Goal: Transaction & Acquisition: Obtain resource

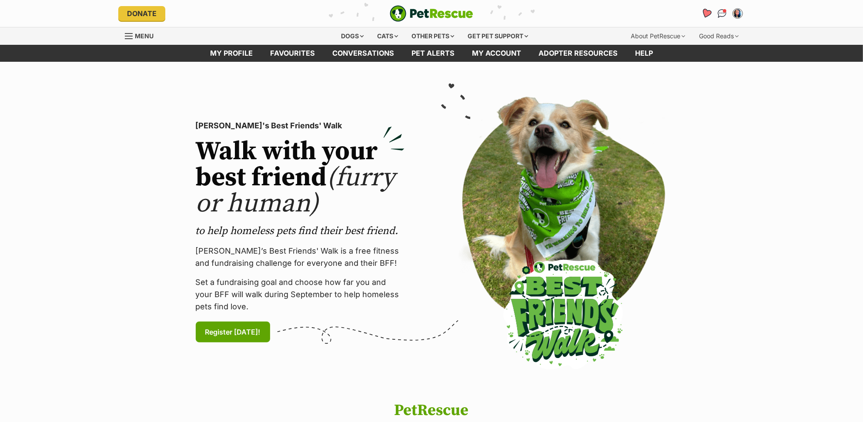
click at [705, 12] on icon "Favourites" at bounding box center [706, 13] width 10 height 10
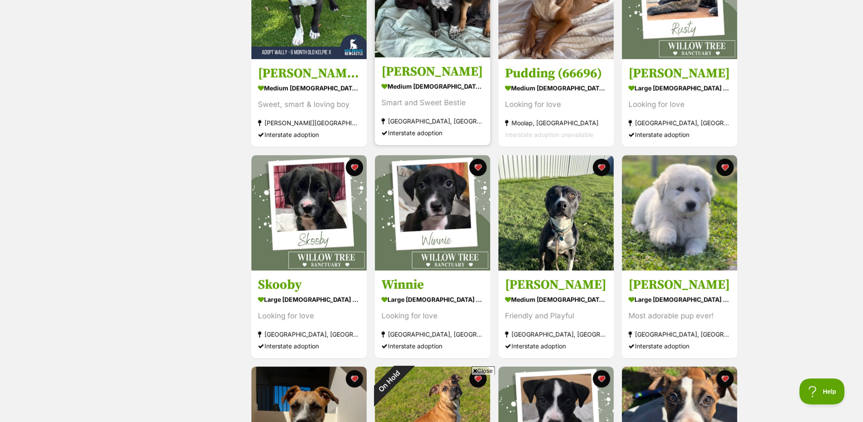
scroll to position [448, 0]
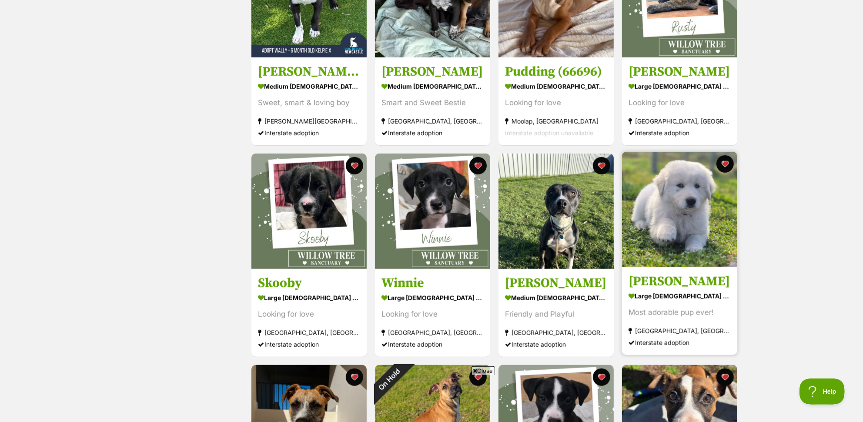
click at [678, 226] on img at bounding box center [679, 209] width 115 height 115
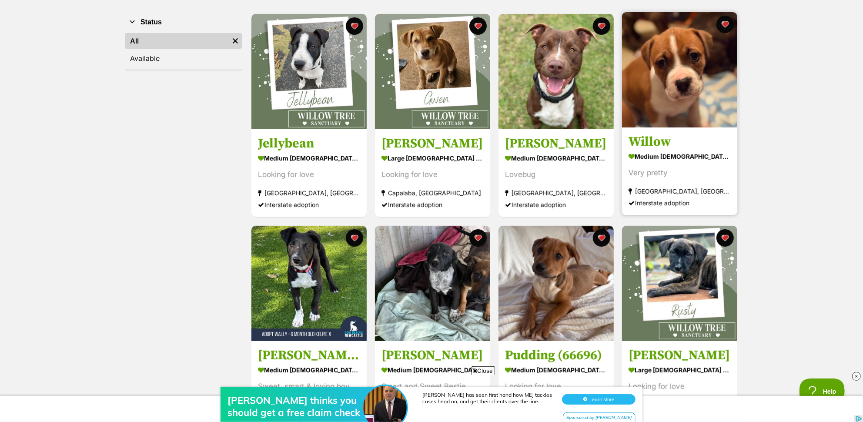
scroll to position [166, 0]
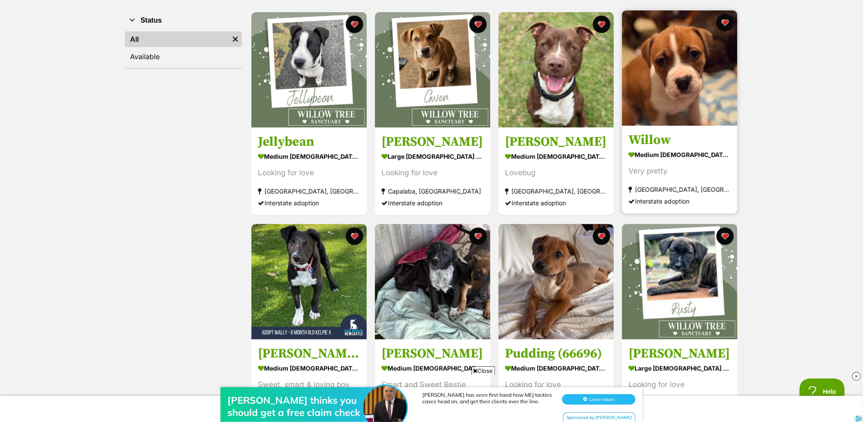
click at [683, 96] on img at bounding box center [679, 67] width 115 height 115
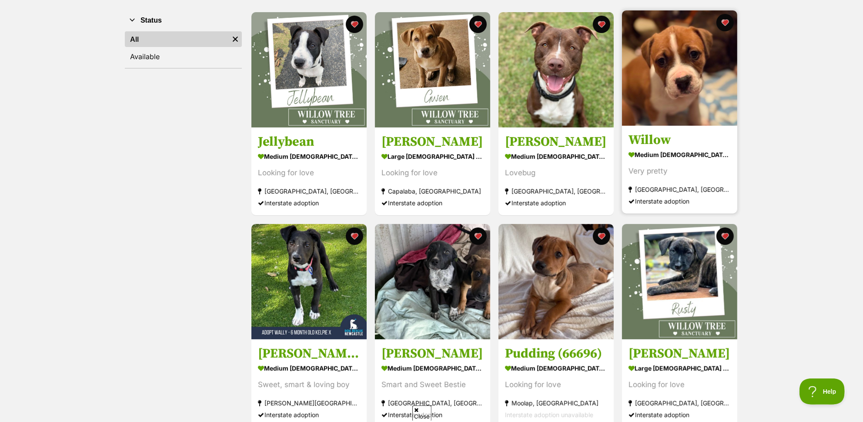
scroll to position [164, 0]
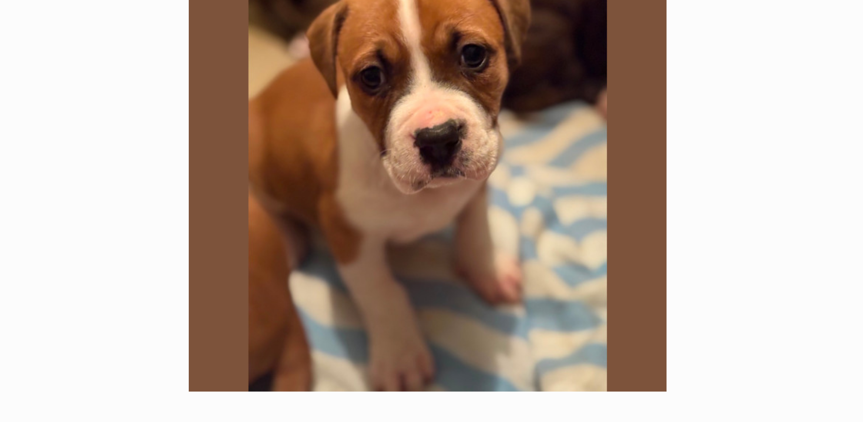
click at [584, 79] on section "Available 1 of 1 images Next Prev 1" at bounding box center [432, 105] width 496 height 295
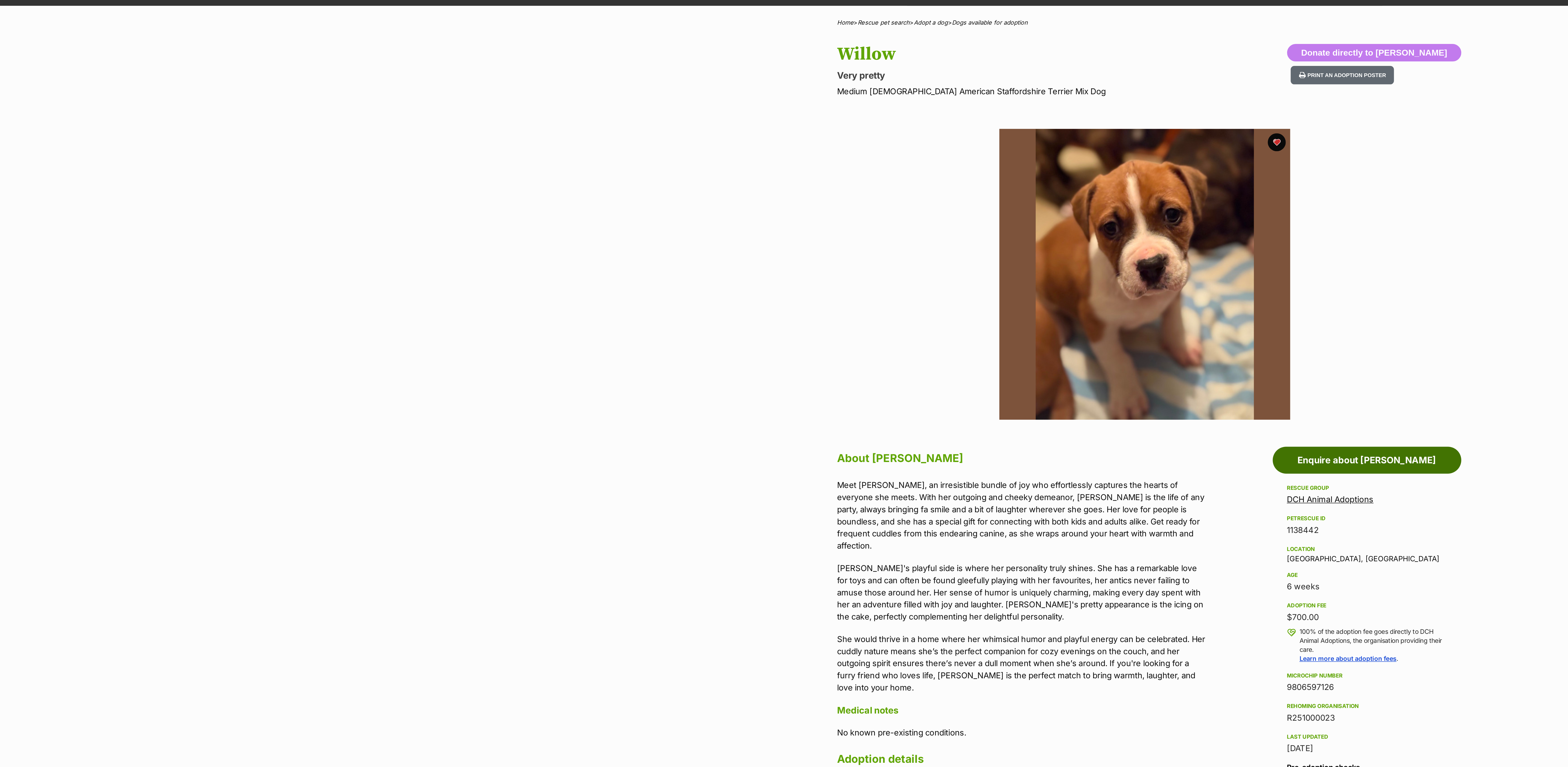
click at [525, 256] on link "Enquire about [PERSON_NAME]" at bounding box center [915, 281] width 111 height 16
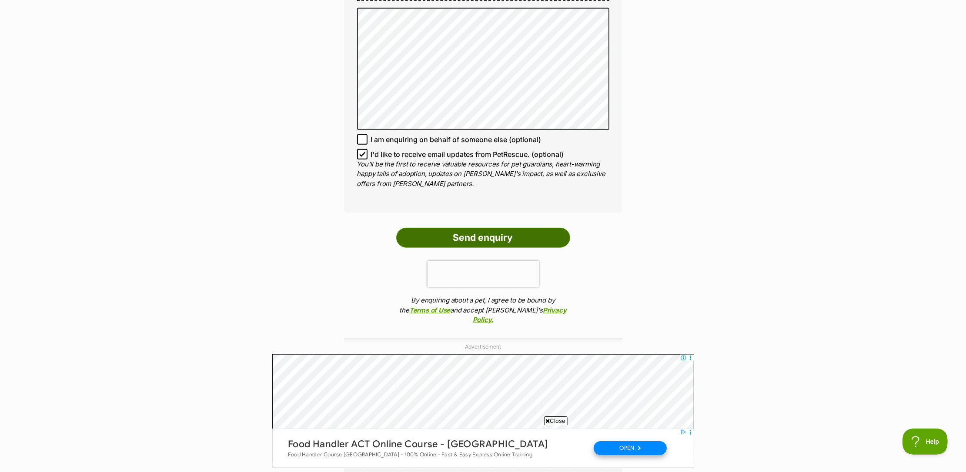
click at [488, 233] on input "Send enquiry" at bounding box center [483, 238] width 174 height 20
